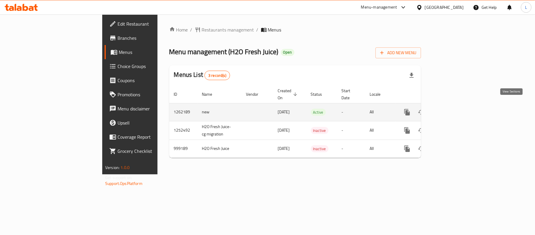
click at [453, 108] on icon "enhanced table" at bounding box center [449, 111] width 7 height 7
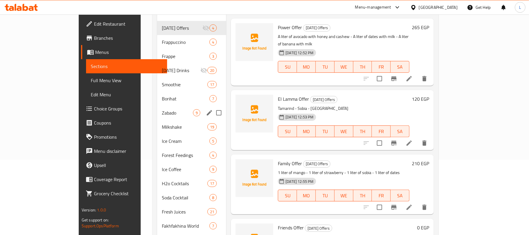
scroll to position [61, 0]
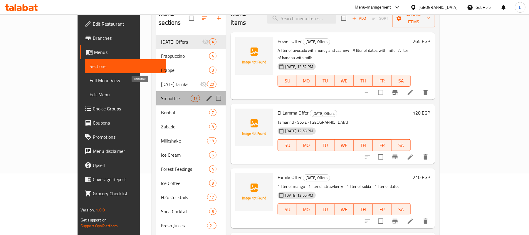
click at [161, 95] on span "Smoothie" at bounding box center [176, 98] width 30 height 7
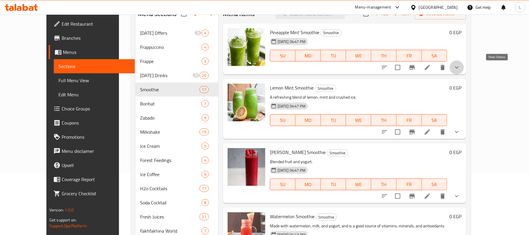
click at [461, 68] on icon "show more" at bounding box center [457, 67] width 7 height 7
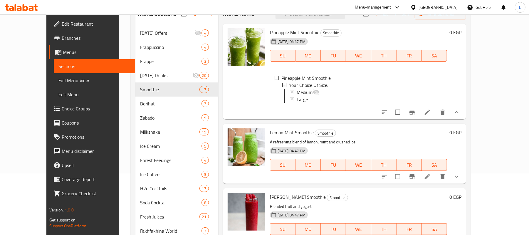
click at [461, 180] on icon "show more" at bounding box center [457, 176] width 7 height 7
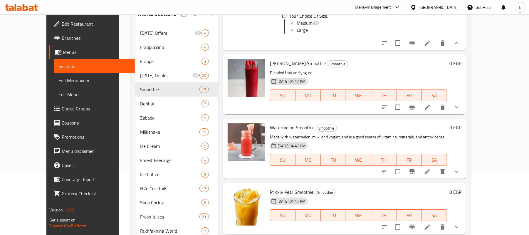
scroll to position [196, 0]
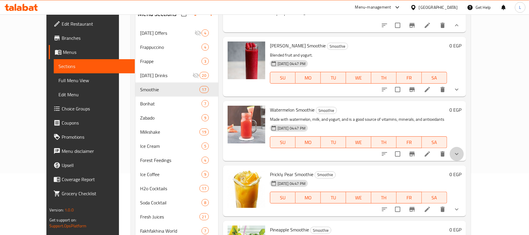
click at [464, 159] on button "show more" at bounding box center [457, 154] width 14 height 14
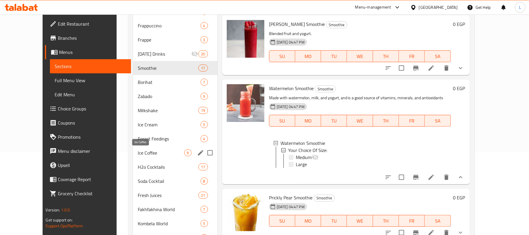
scroll to position [101, 0]
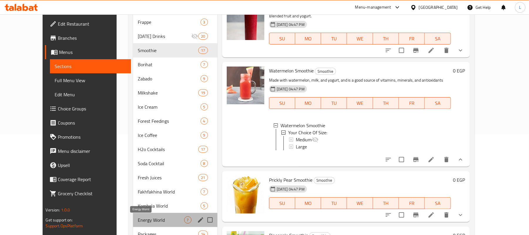
click at [141, 222] on span "Energy World" at bounding box center [161, 219] width 46 height 7
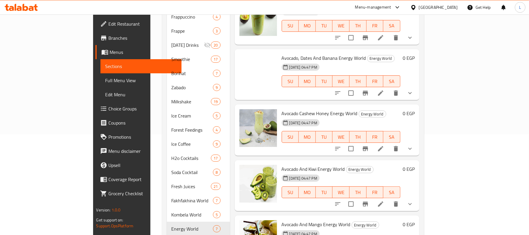
click at [417, 145] on button "show more" at bounding box center [410, 148] width 14 height 14
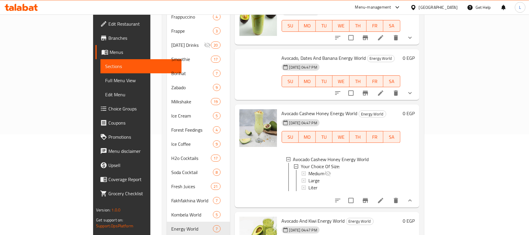
click at [417, 86] on button "show more" at bounding box center [410, 93] width 14 height 14
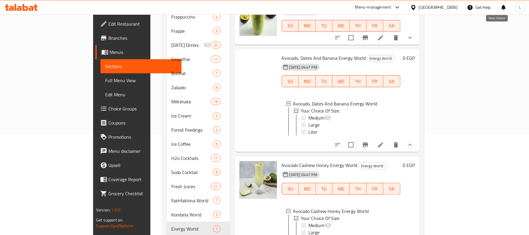
click at [414, 34] on icon "show more" at bounding box center [410, 37] width 7 height 7
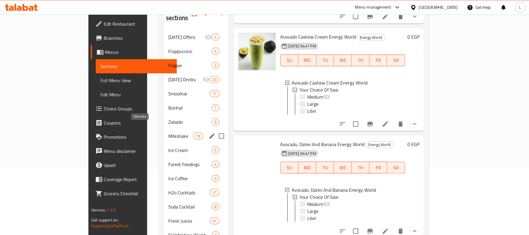
scroll to position [61, 0]
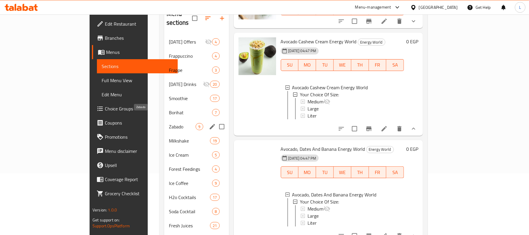
click at [169, 123] on span "Zabado" at bounding box center [182, 126] width 27 height 7
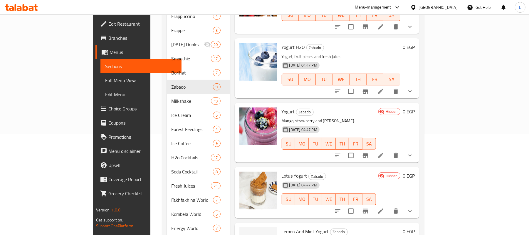
scroll to position [140, 0]
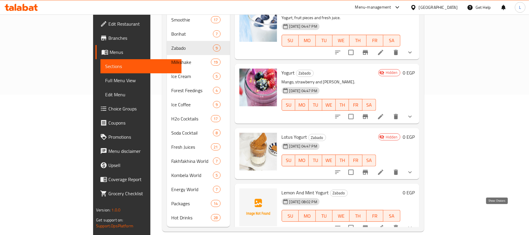
click at [414, 224] on icon "show more" at bounding box center [410, 227] width 7 height 7
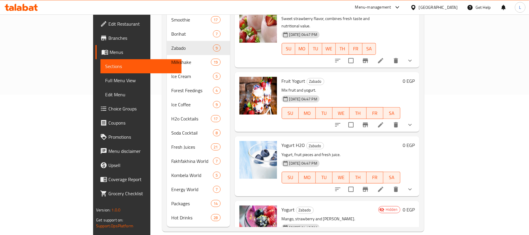
scroll to position [131, 0]
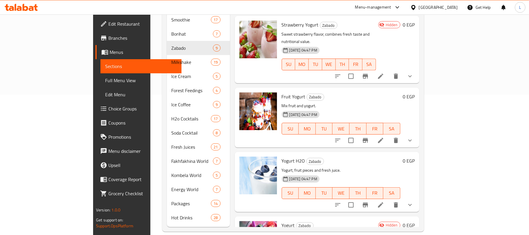
click at [414, 137] on icon "show more" at bounding box center [410, 140] width 7 height 7
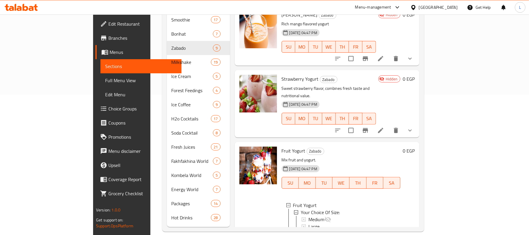
scroll to position [13, 0]
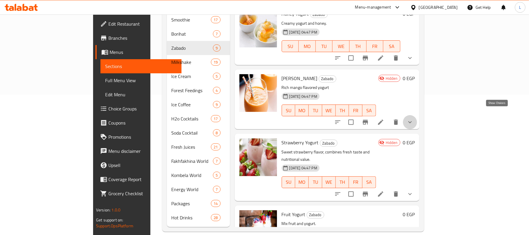
click at [412, 121] on icon "show more" at bounding box center [411, 122] width 4 height 2
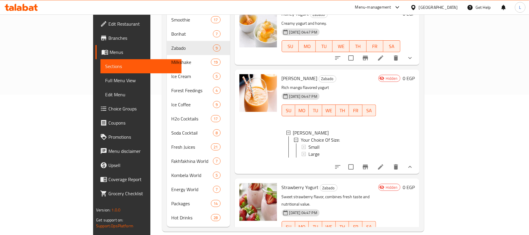
click at [414, 54] on icon "show more" at bounding box center [410, 57] width 7 height 7
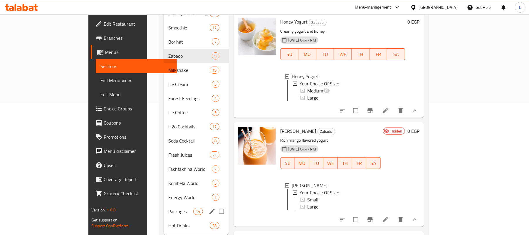
scroll to position [140, 0]
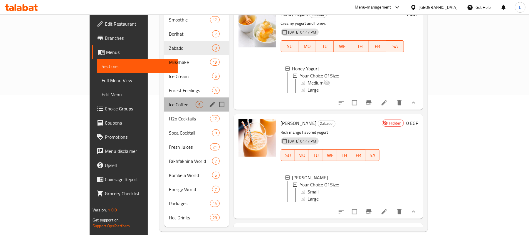
click at [164, 101] on div "Ice Coffee 9" at bounding box center [196, 104] width 65 height 14
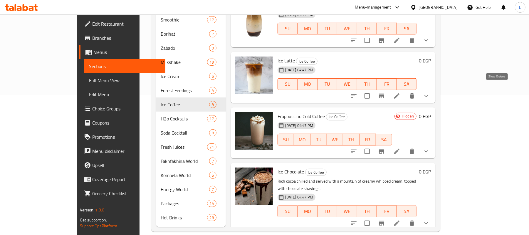
click at [430, 92] on icon "show more" at bounding box center [426, 95] width 7 height 7
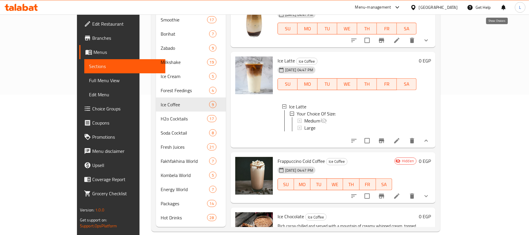
click at [430, 37] on icon "show more" at bounding box center [426, 40] width 7 height 7
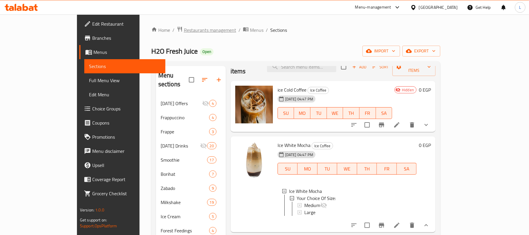
click at [184, 32] on span "Restaurants management" at bounding box center [210, 29] width 52 height 7
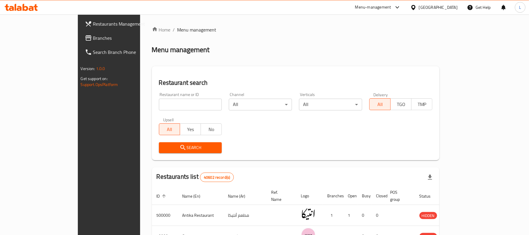
click at [452, 8] on div "[GEOGRAPHIC_DATA]" at bounding box center [438, 7] width 39 height 6
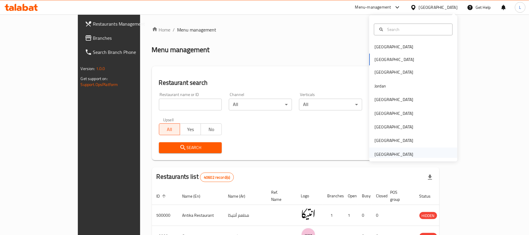
click at [386, 153] on div "[GEOGRAPHIC_DATA]" at bounding box center [394, 154] width 39 height 6
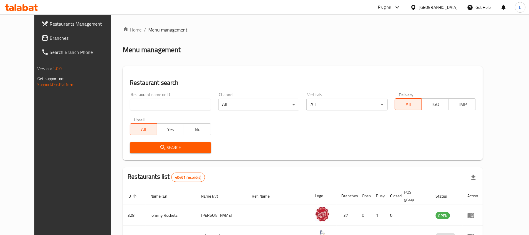
click at [50, 41] on span "Branches" at bounding box center [84, 37] width 68 height 7
